Goal: Navigation & Orientation: Find specific page/section

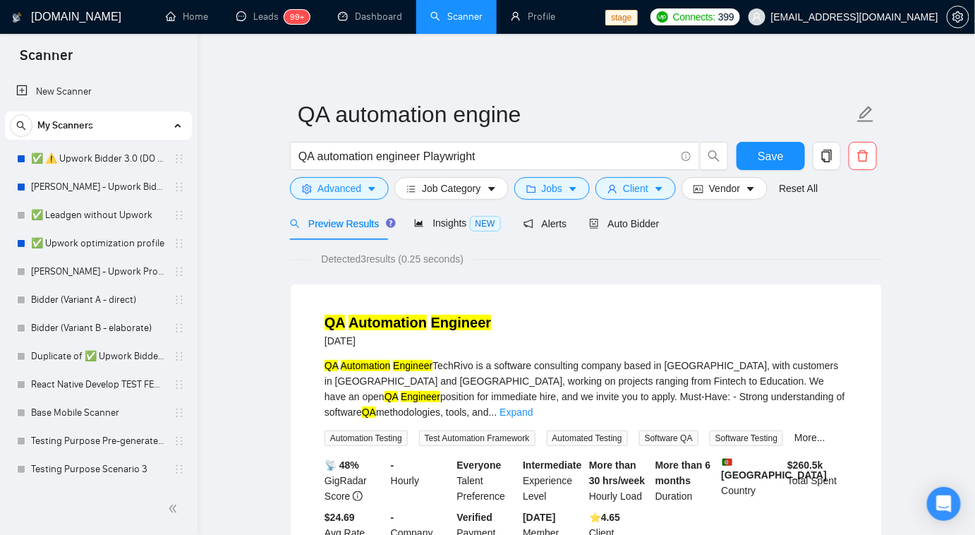
click at [728, 182] on span "Vendor" at bounding box center [724, 189] width 31 height 16
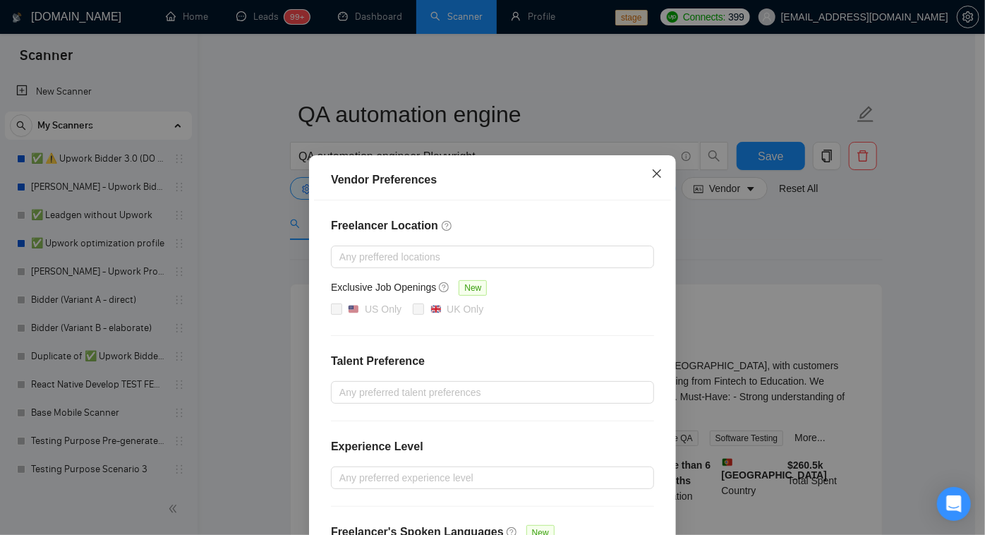
click at [652, 171] on icon "close" at bounding box center [656, 173] width 11 height 11
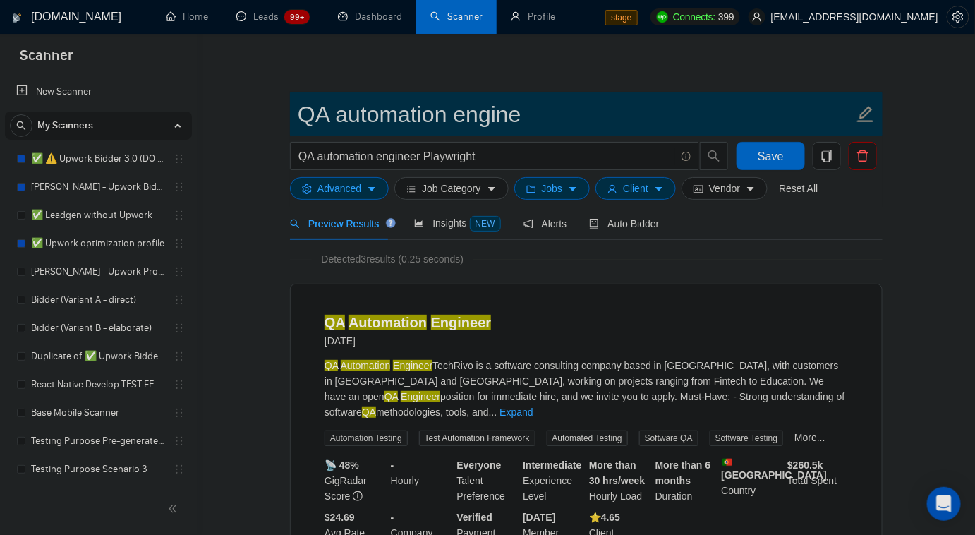
click at [621, 102] on input "QA automation engine" at bounding box center [576, 114] width 556 height 35
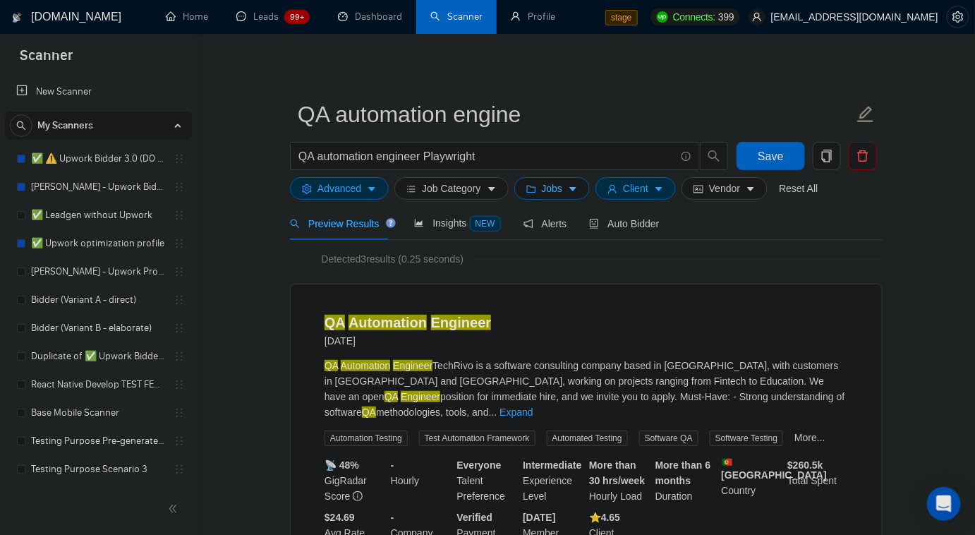
click at [560, 190] on button "Jobs" at bounding box center [552, 188] width 76 height 23
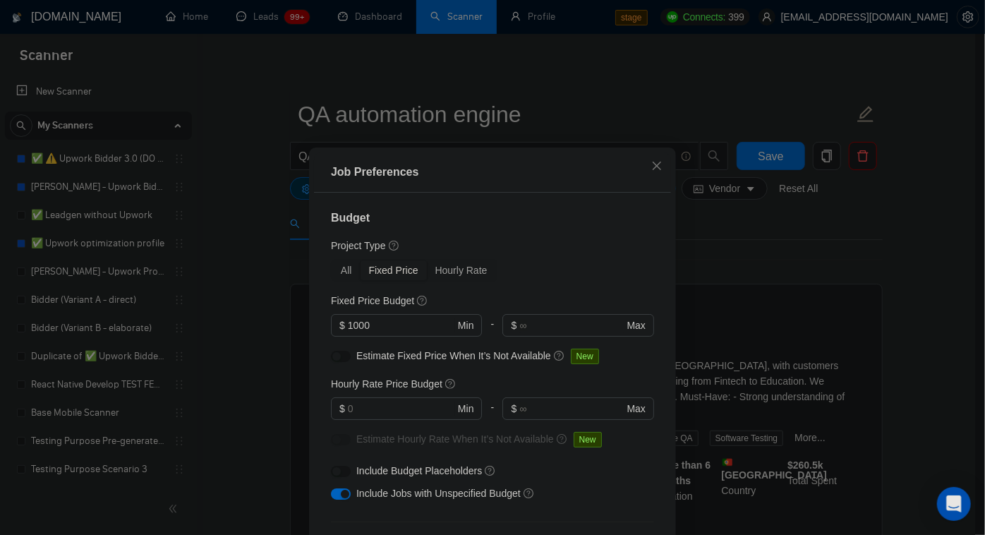
click at [769, 76] on div "Job Preferences Budget Project Type All Fixed Price Hourly Rate Fixed Price Bud…" at bounding box center [492, 267] width 985 height 535
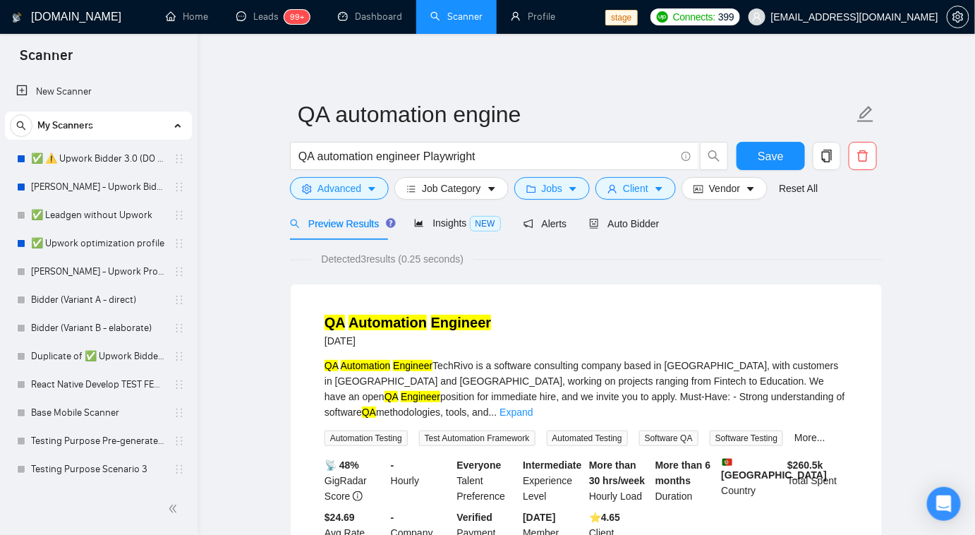
click at [564, 224] on div "Preview Results Insights NEW Alerts Auto Bidder" at bounding box center [475, 223] width 370 height 33
click at [552, 224] on span "Alerts" at bounding box center [545, 223] width 44 height 11
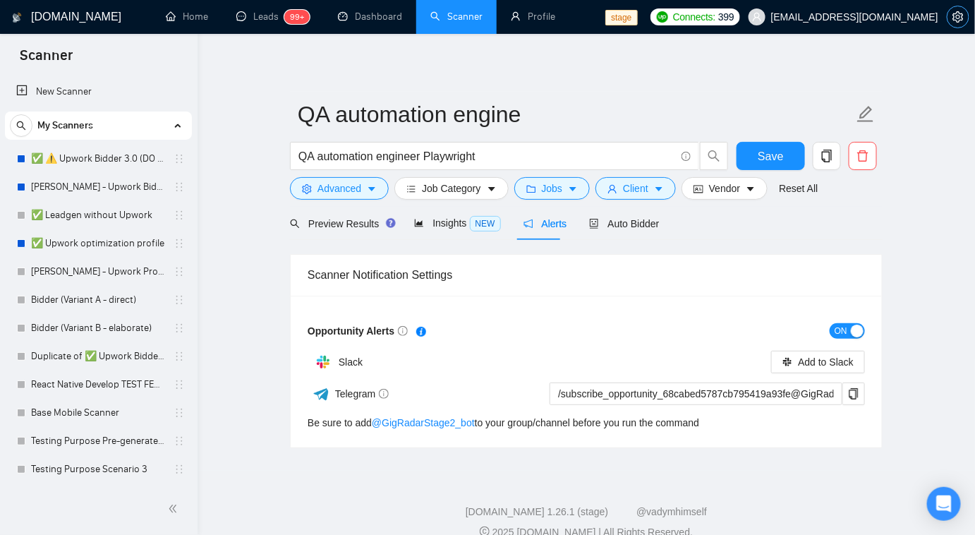
click at [964, 19] on span "setting" at bounding box center [957, 16] width 21 height 11
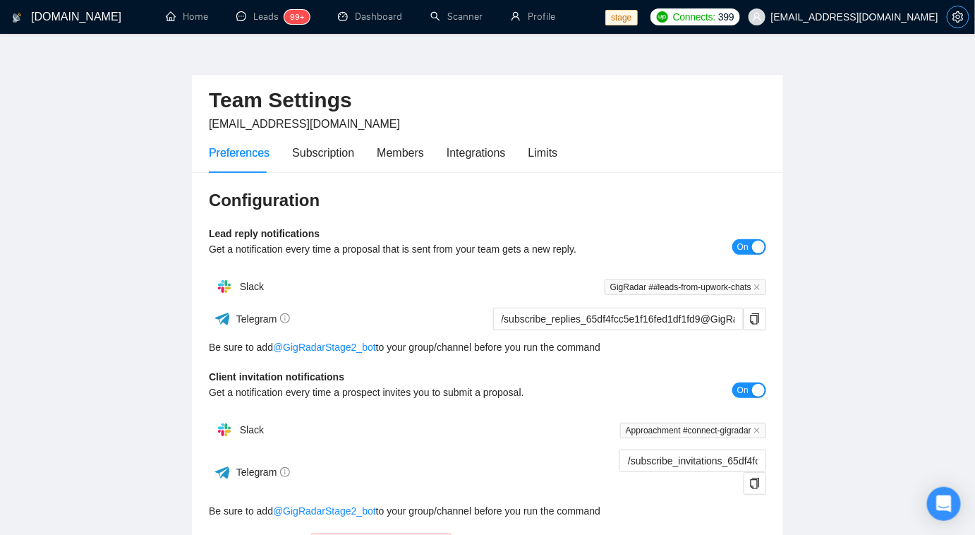
scroll to position [63, 0]
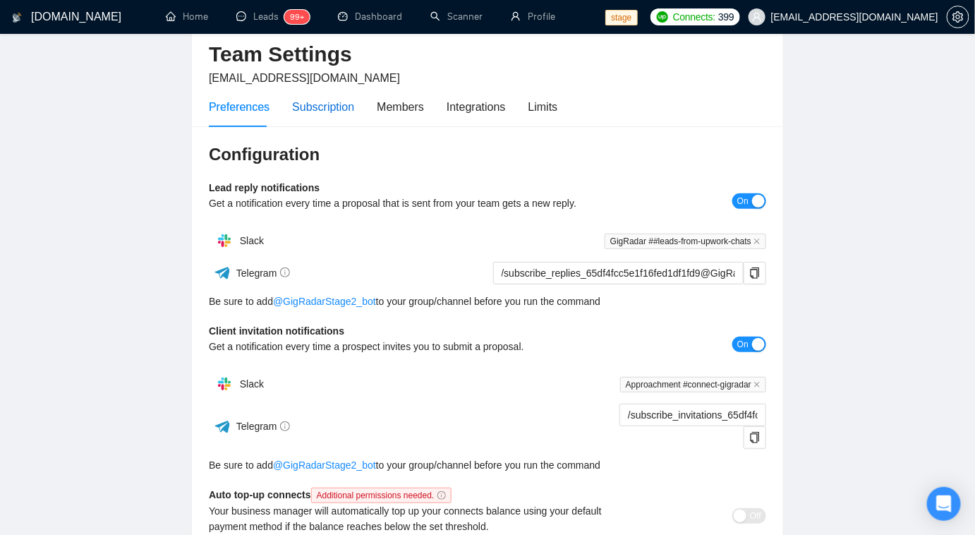
click at [308, 109] on div "Subscription" at bounding box center [323, 107] width 62 height 18
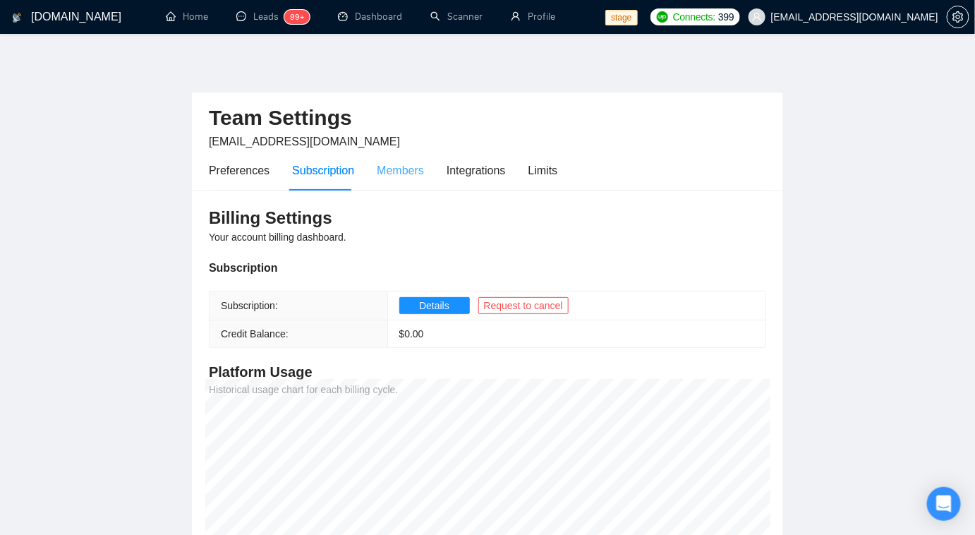
click at [411, 181] on div "Members" at bounding box center [400, 170] width 47 height 40
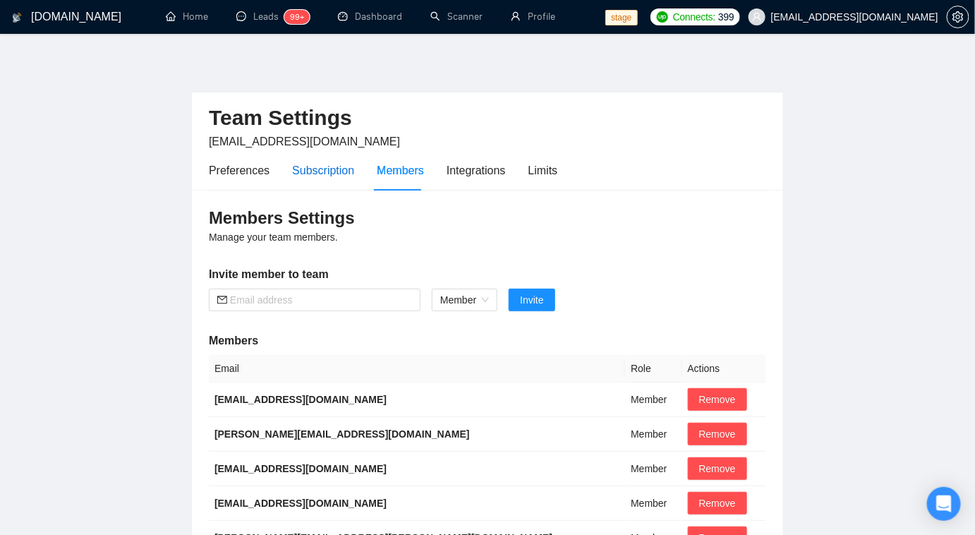
click at [300, 176] on div "Subscription" at bounding box center [323, 171] width 62 height 18
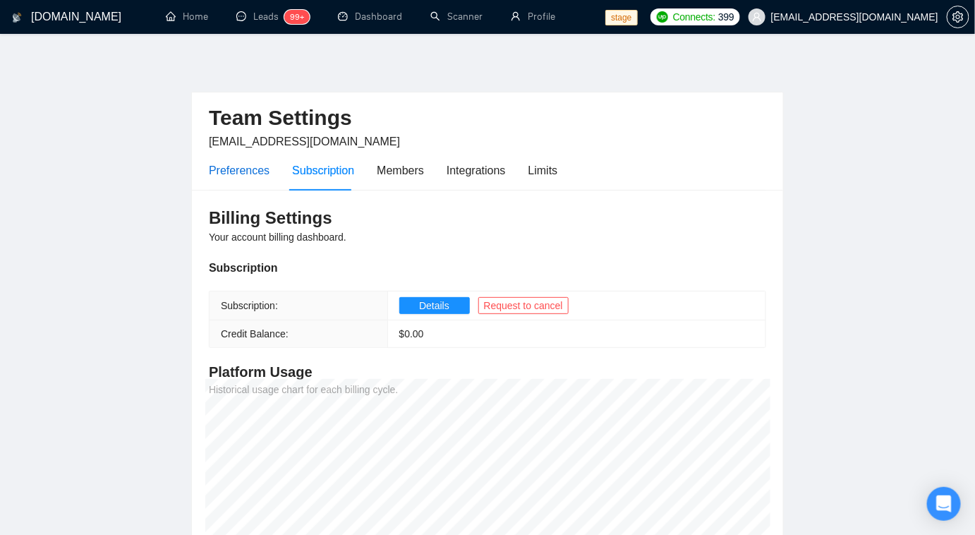
click at [254, 174] on div "Preferences" at bounding box center [239, 171] width 61 height 18
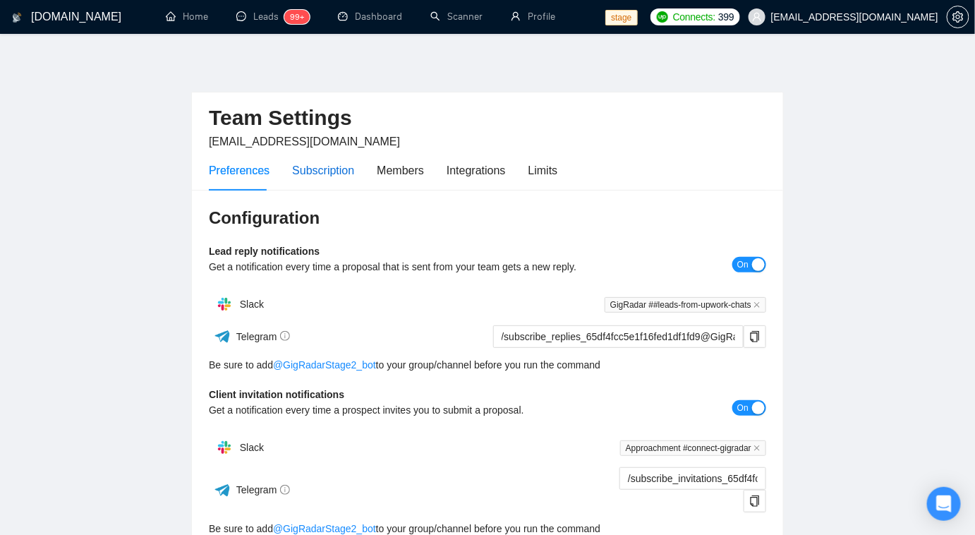
click at [305, 173] on div "Subscription" at bounding box center [323, 171] width 62 height 18
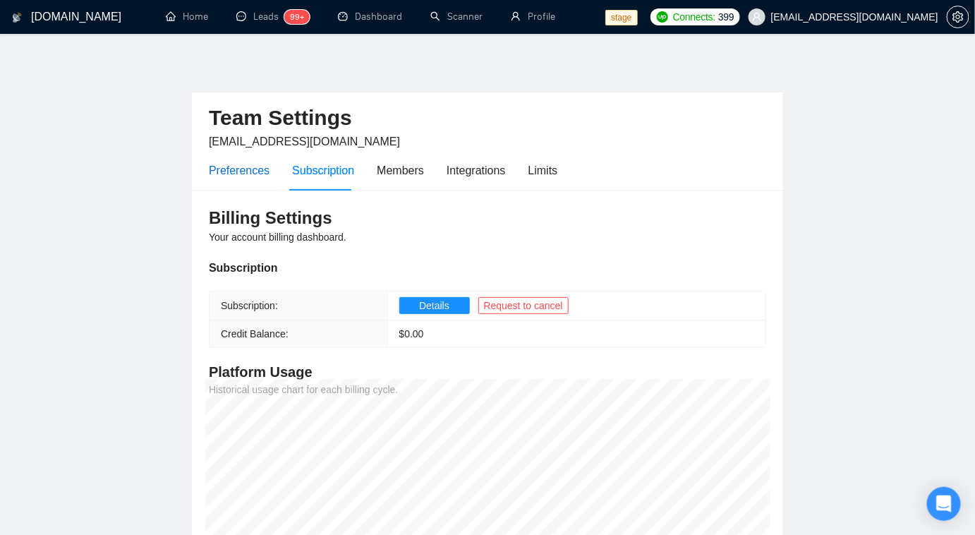
click at [255, 171] on div "Preferences" at bounding box center [239, 171] width 61 height 18
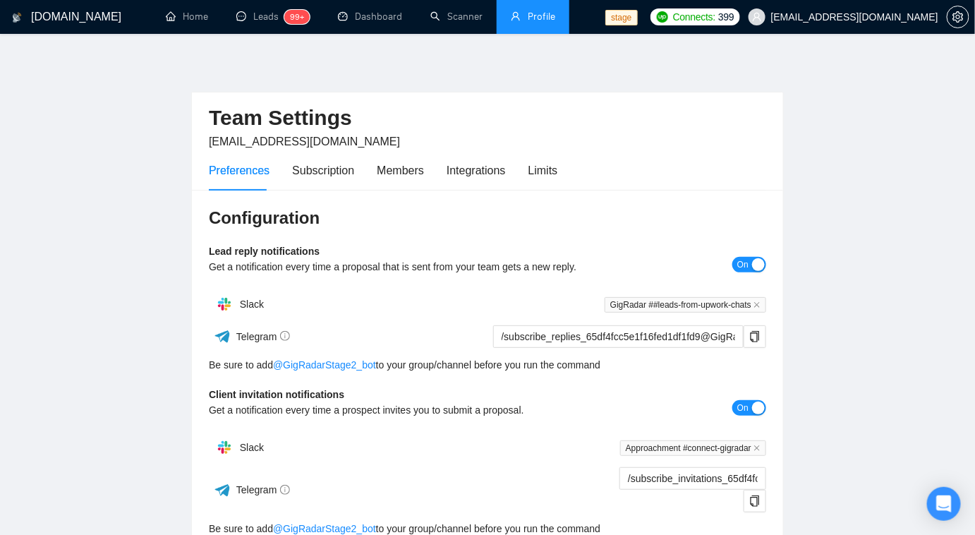
click at [512, 11] on link "Profile" at bounding box center [533, 17] width 44 height 12
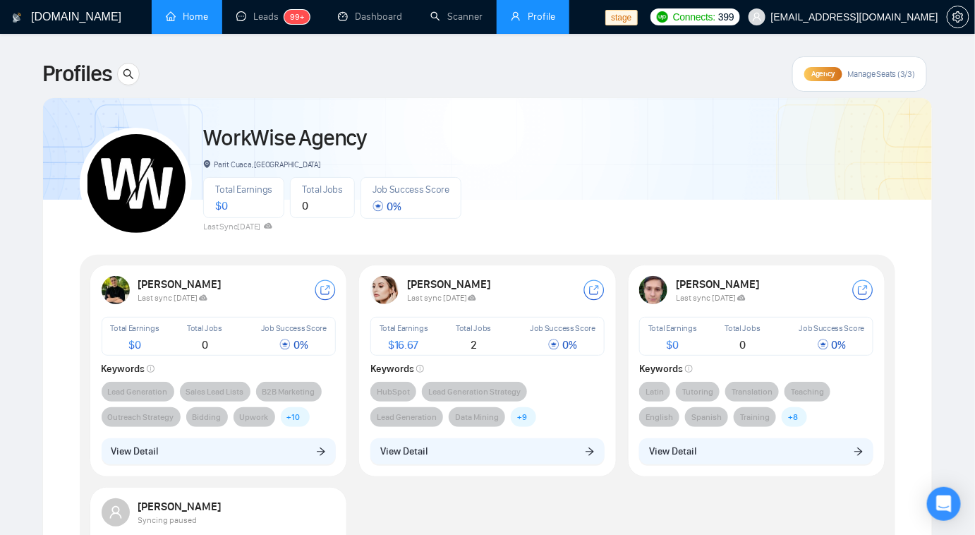
click at [190, 19] on link "Home" at bounding box center [187, 17] width 42 height 12
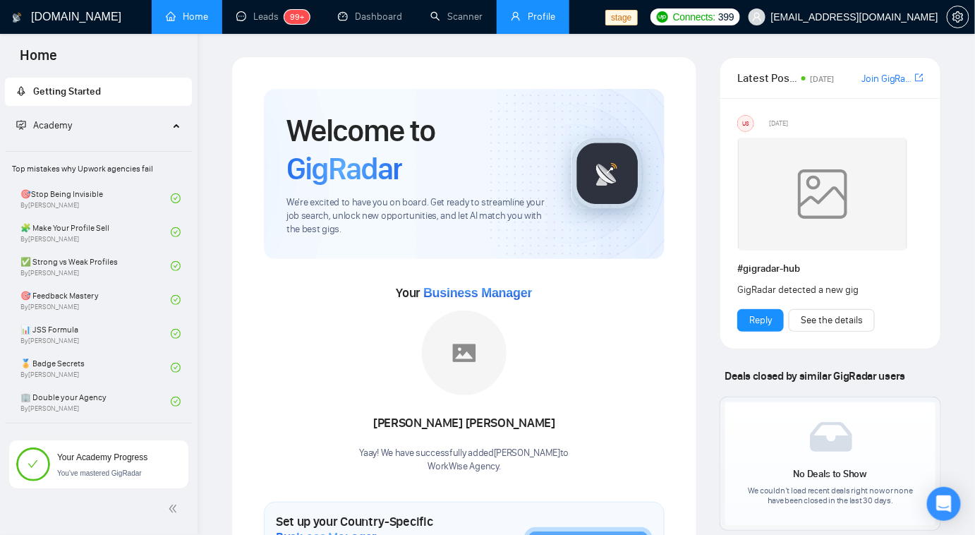
click at [540, 23] on link "Profile" at bounding box center [533, 17] width 44 height 12
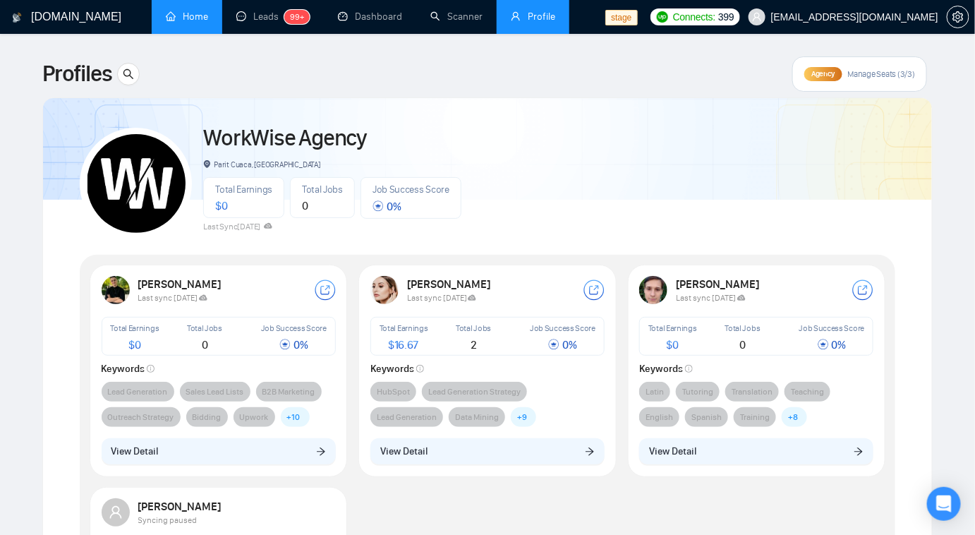
click at [172, 19] on link "Home" at bounding box center [187, 17] width 42 height 12
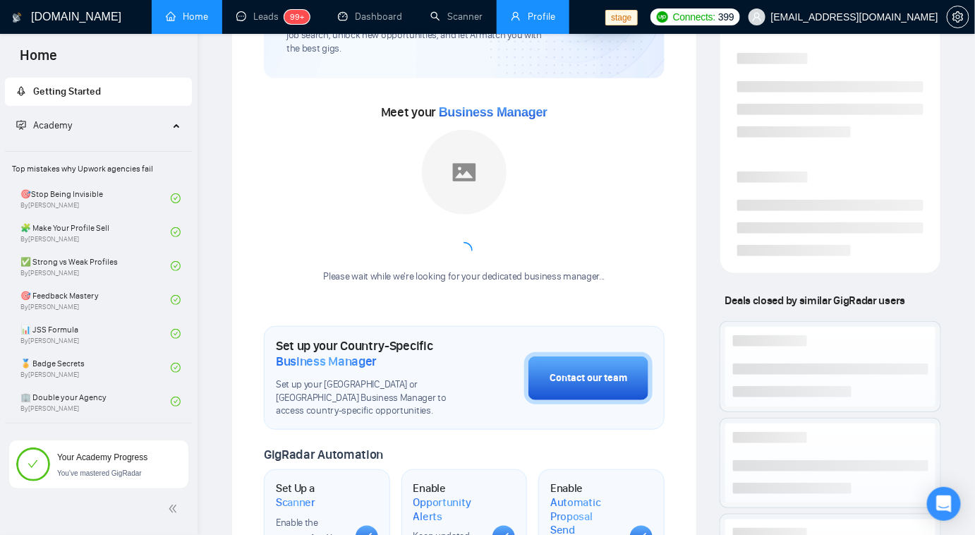
scroll to position [192, 0]
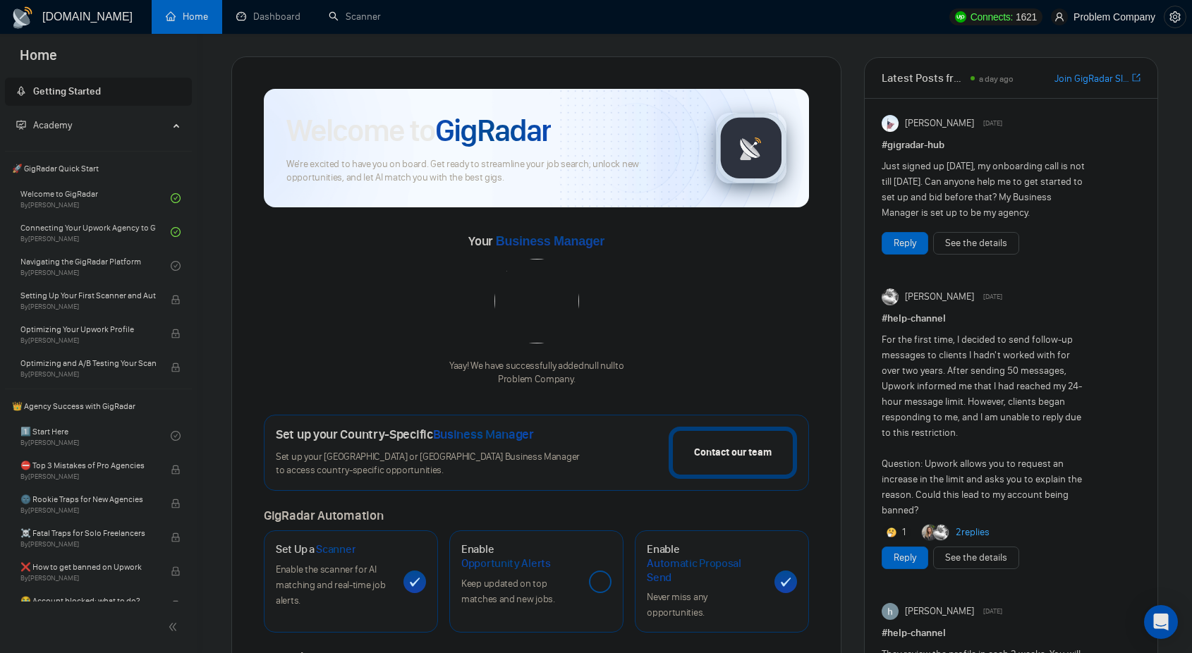
scroll to position [378, 0]
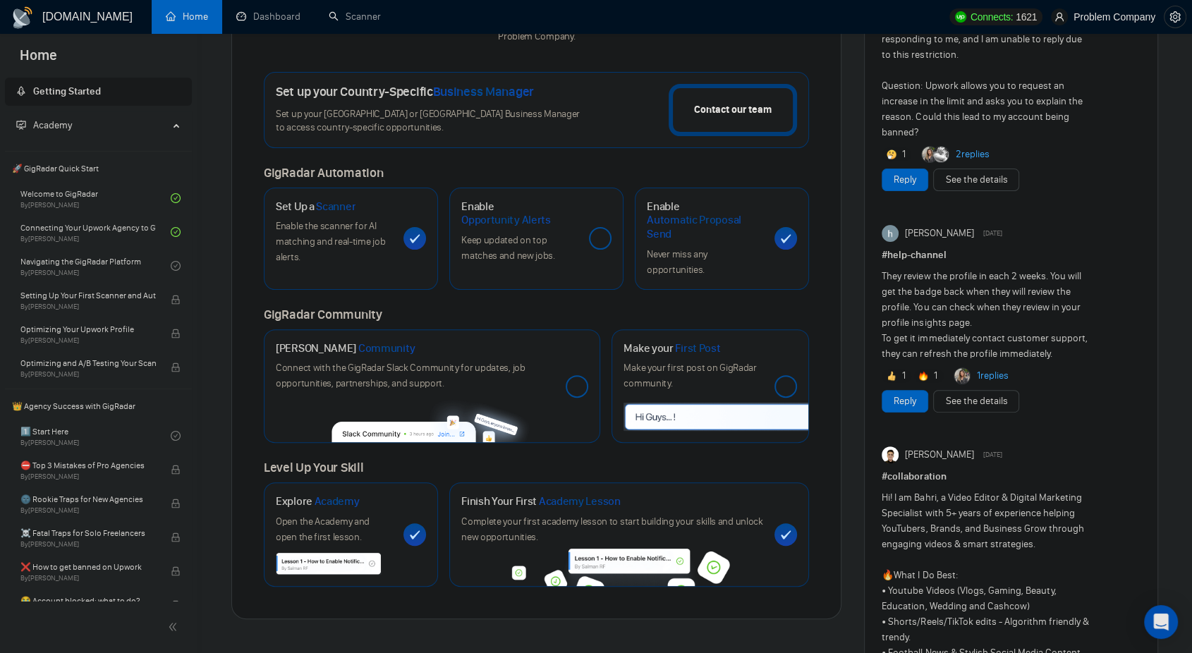
click at [208, 21] on link "Home" at bounding box center [187, 17] width 42 height 12
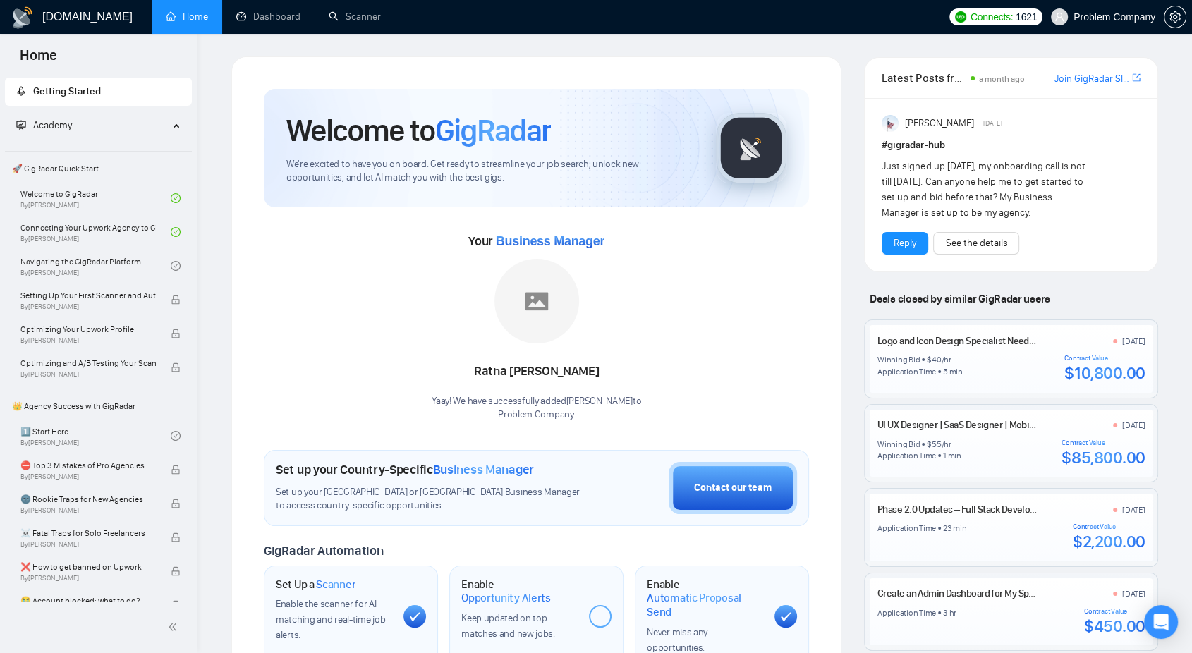
click at [560, 81] on div "Welcome to GigRadar We're excited to have you on board. Get ready to streamline…" at bounding box center [536, 527] width 579 height 910
click at [1096, 17] on span "Problem Company" at bounding box center [1115, 17] width 82 height 0
